Goal: Check status

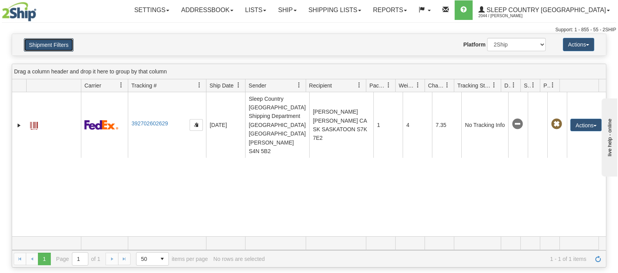
drag, startPoint x: 67, startPoint y: 38, endPoint x: 232, endPoint y: 123, distance: 185.4
click at [67, 38] on button "Shipment Filters" at bounding box center [49, 44] width 50 height 13
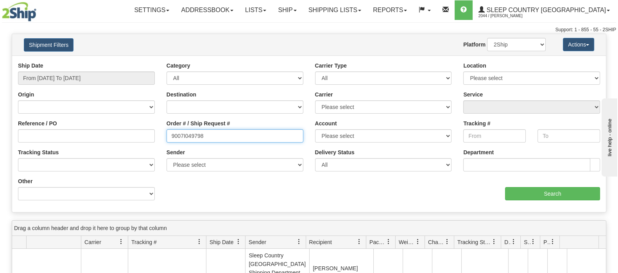
click at [175, 133] on input "9007I049798" at bounding box center [234, 135] width 137 height 13
click at [217, 136] on input "9007I049798" at bounding box center [234, 135] width 137 height 13
drag, startPoint x: 217, startPoint y: 136, endPoint x: 154, endPoint y: 138, distance: 62.9
click at [152, 62] on div "Reference / PO Order # / Ship Request # 9007I049798 Account Please select [GEOG…" at bounding box center [309, 62] width 594 height 0
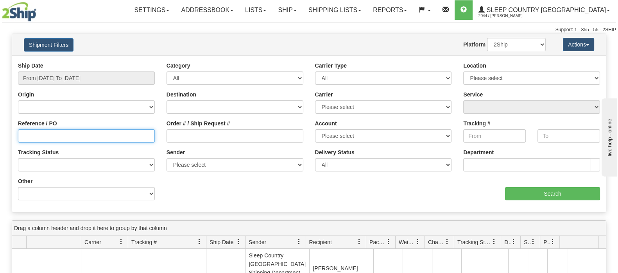
click at [94, 138] on input "Reference / PO" at bounding box center [86, 135] width 137 height 13
click at [94, 137] on input "Reference / PO" at bounding box center [86, 135] width 137 height 13
paste input "1051804"
type input "1051804"
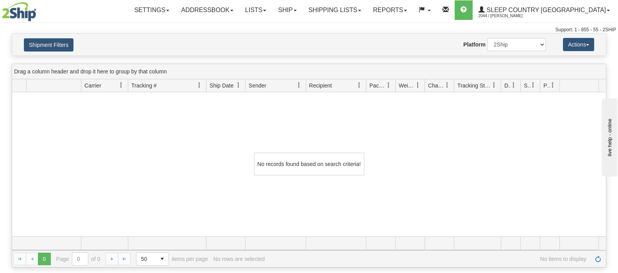
click at [53, 36] on div "Shipment Filters Website Agent Nothing selected Client User Platform 2Ship Impo…" at bounding box center [309, 44] width 594 height 21
click at [62, 43] on button "Shipment Filters" at bounding box center [49, 44] width 50 height 13
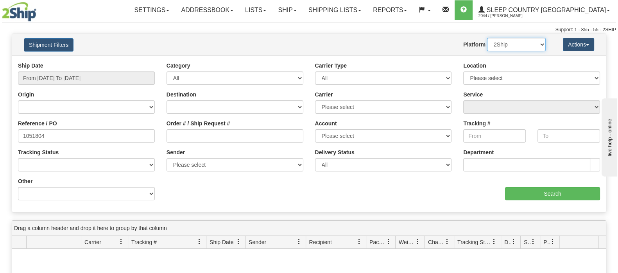
drag, startPoint x: 536, startPoint y: 40, endPoint x: 536, endPoint y: 44, distance: 3.9
click at [536, 41] on select "2Ship Imported" at bounding box center [516, 44] width 59 height 13
select select "1"
click at [487, 38] on select "2Ship Imported" at bounding box center [516, 44] width 59 height 13
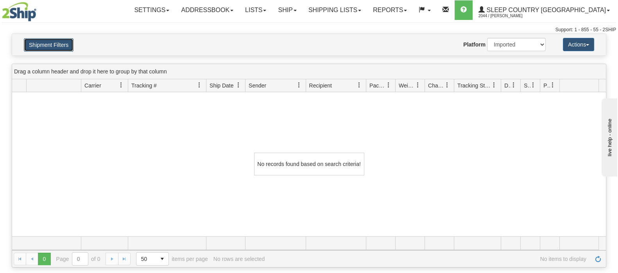
click at [60, 46] on button "Shipment Filters" at bounding box center [49, 44] width 50 height 13
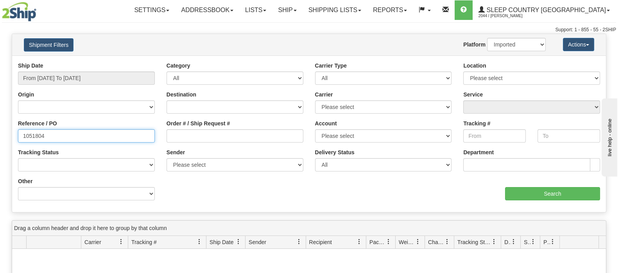
click at [102, 134] on input "1051804" at bounding box center [86, 135] width 137 height 13
click at [24, 136] on input "1051804" at bounding box center [86, 135] width 137 height 13
